Goal: Information Seeking & Learning: Learn about a topic

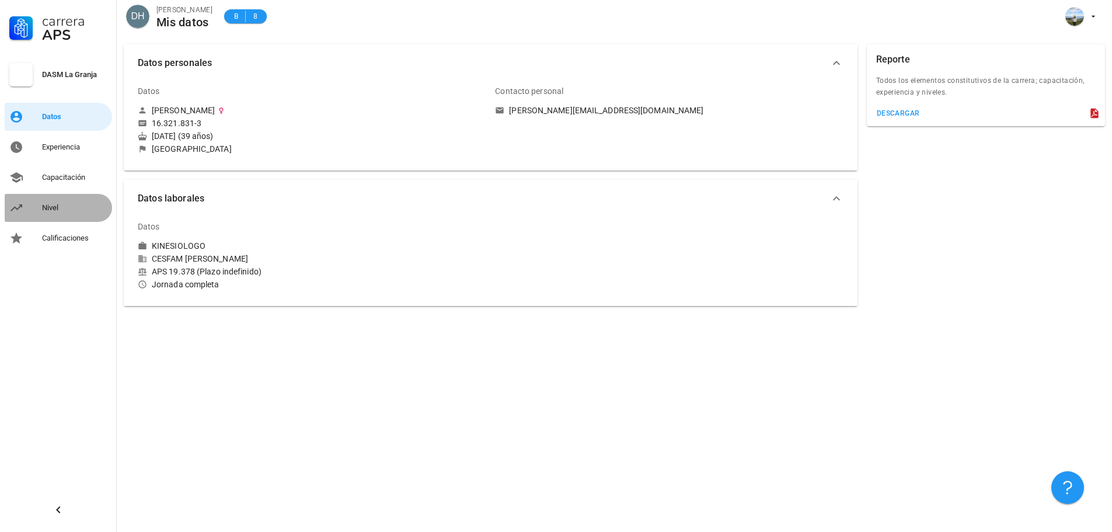
click at [71, 211] on div "Nivel" at bounding box center [74, 207] width 65 height 9
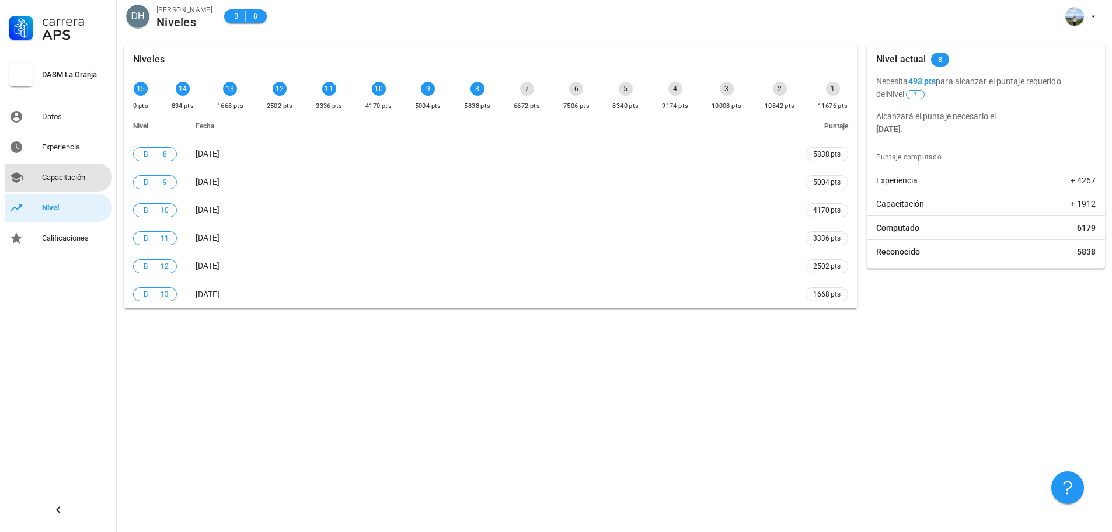
click at [74, 179] on div "Capacitación" at bounding box center [74, 177] width 65 height 9
